Goal: Book appointment/travel/reservation

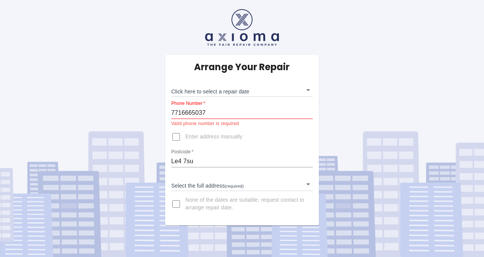
click at [309, 187] on body "Arrange Your Repair Click here to select a repair date ​ Phone Number   * [PHON…" at bounding box center [242, 128] width 484 height 257
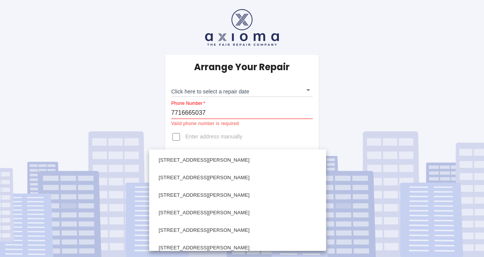
click at [396, 84] on div at bounding box center [242, 128] width 484 height 257
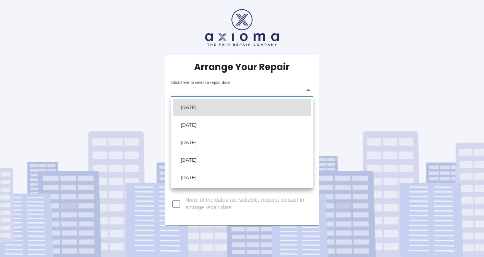
click at [309, 90] on body "Arrange Your Repair Click here to select a repair date ​ Phone Number   * [PHON…" at bounding box center [242, 128] width 484 height 257
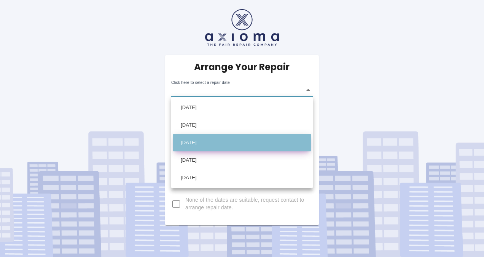
click at [212, 138] on li "[DATE]" at bounding box center [242, 143] width 138 height 18
type input "[DATE]T00:00:00.000Z"
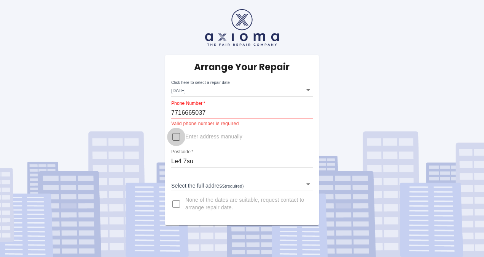
click at [175, 134] on input "Enter address manually" at bounding box center [176, 137] width 18 height 18
checkbox input "true"
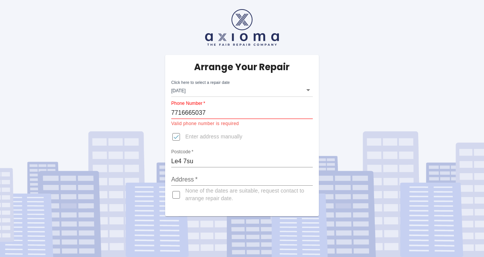
click at [190, 178] on input "Address   *" at bounding box center [242, 179] width 142 height 12
type input "[STREET_ADDRESS][PERSON_NAME]"
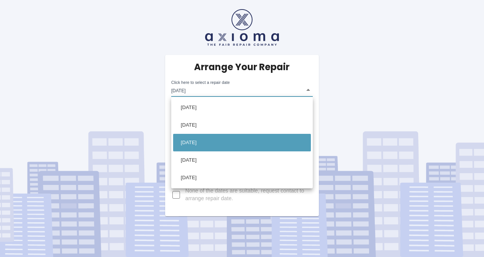
click at [308, 90] on body "Arrange Your Repair Click here to select a repair date [DATE] [DATE]T00:00:00.0…" at bounding box center [242, 128] width 484 height 257
click at [406, 95] on div at bounding box center [242, 128] width 484 height 257
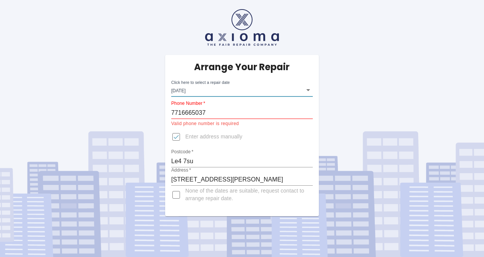
click at [308, 88] on body "Arrange Your Repair Click here to select a repair date [DATE] [DATE]T00:00:00.0…" at bounding box center [242, 128] width 484 height 257
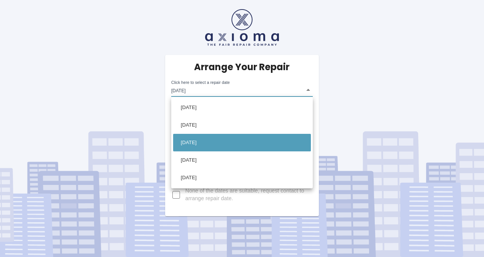
click at [386, 88] on div at bounding box center [242, 128] width 484 height 257
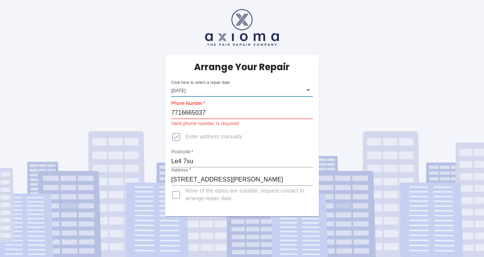
click at [363, 87] on div "Arrange Your Repair Click here to select a repair date [DATE] [DATE]T00:00:00.0…" at bounding box center [242, 108] width 496 height 216
click at [172, 112] on input "7716665037" at bounding box center [242, 113] width 142 height 12
type input "07716665037"
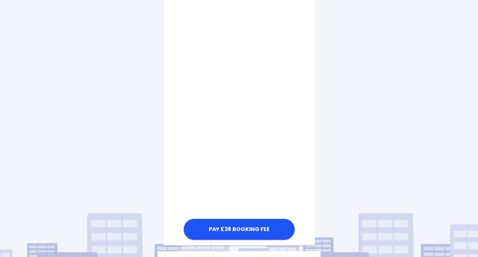
scroll to position [269, 0]
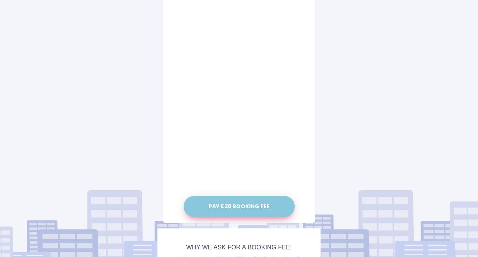
click at [248, 206] on button "Pay £38 Booking Fee" at bounding box center [239, 206] width 111 height 21
